Goal: Information Seeking & Learning: Learn about a topic

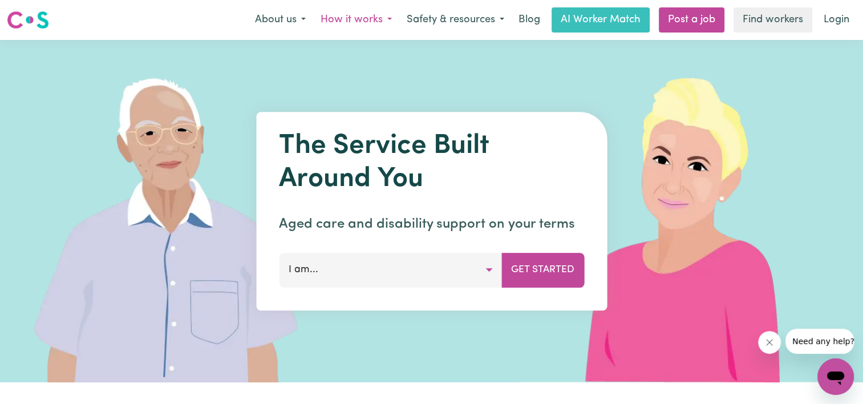
click at [355, 18] on button "How it works" at bounding box center [356, 20] width 86 height 24
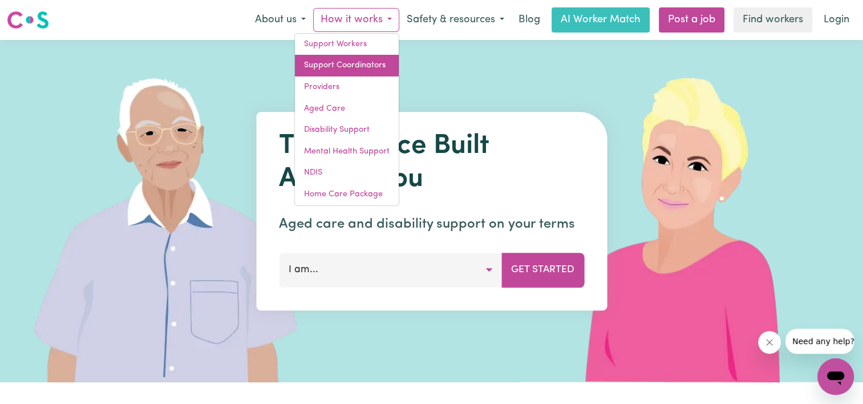
click at [322, 64] on link "Support Coordinators" at bounding box center [347, 66] width 104 height 22
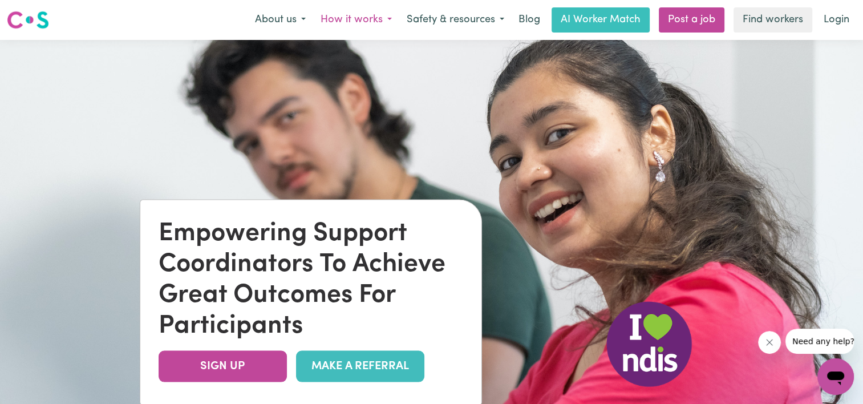
click at [378, 16] on button "How it works" at bounding box center [356, 20] width 86 height 24
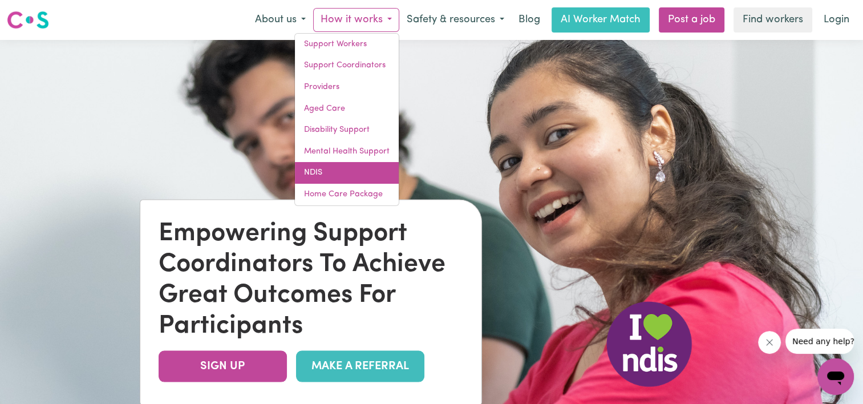
click at [335, 172] on link "NDIS" at bounding box center [347, 173] width 104 height 22
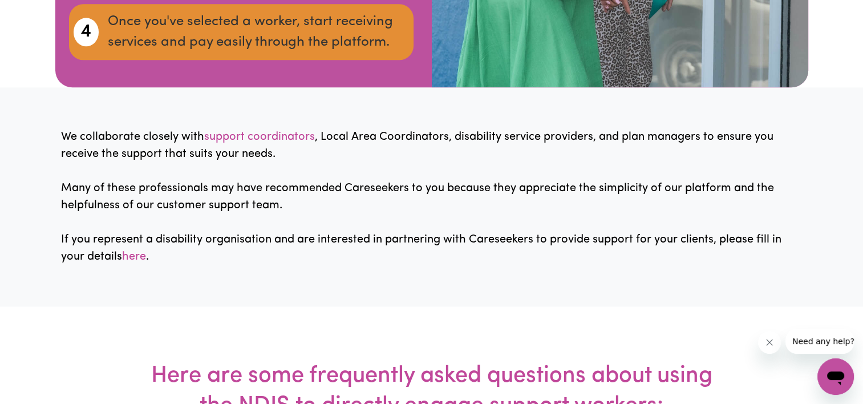
scroll to position [1483, 0]
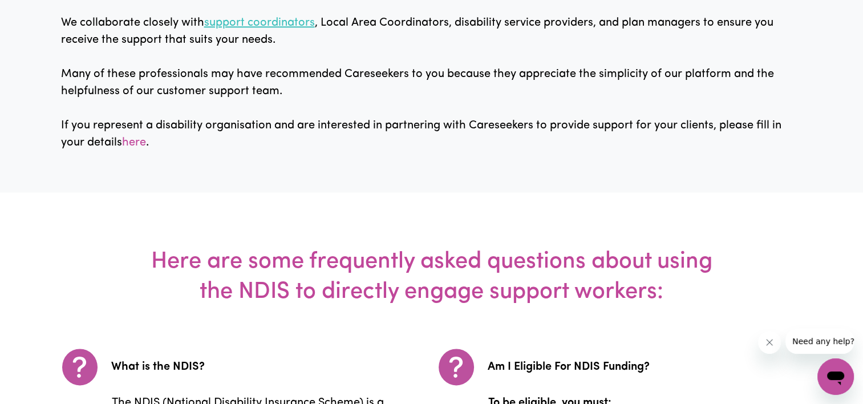
click at [292, 29] on link "support coordinators" at bounding box center [259, 22] width 111 height 11
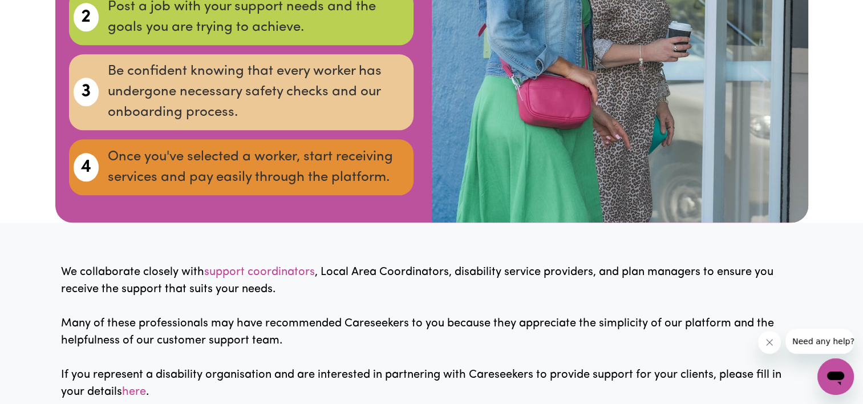
scroll to position [1225, 0]
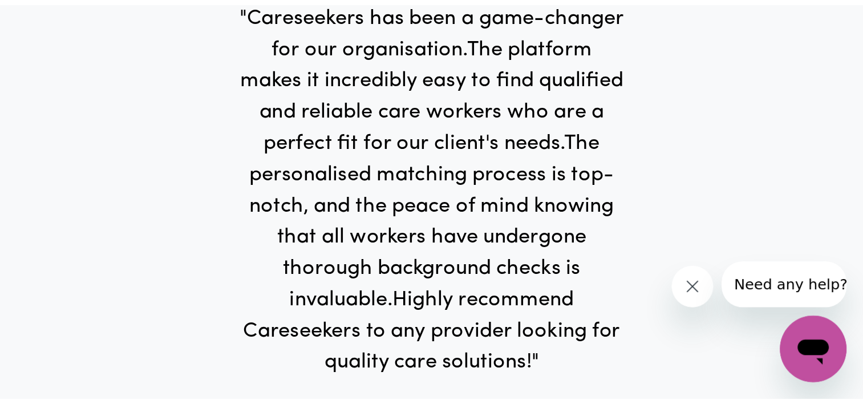
scroll to position [4538, 0]
